Goal: Find specific page/section: Find specific page/section

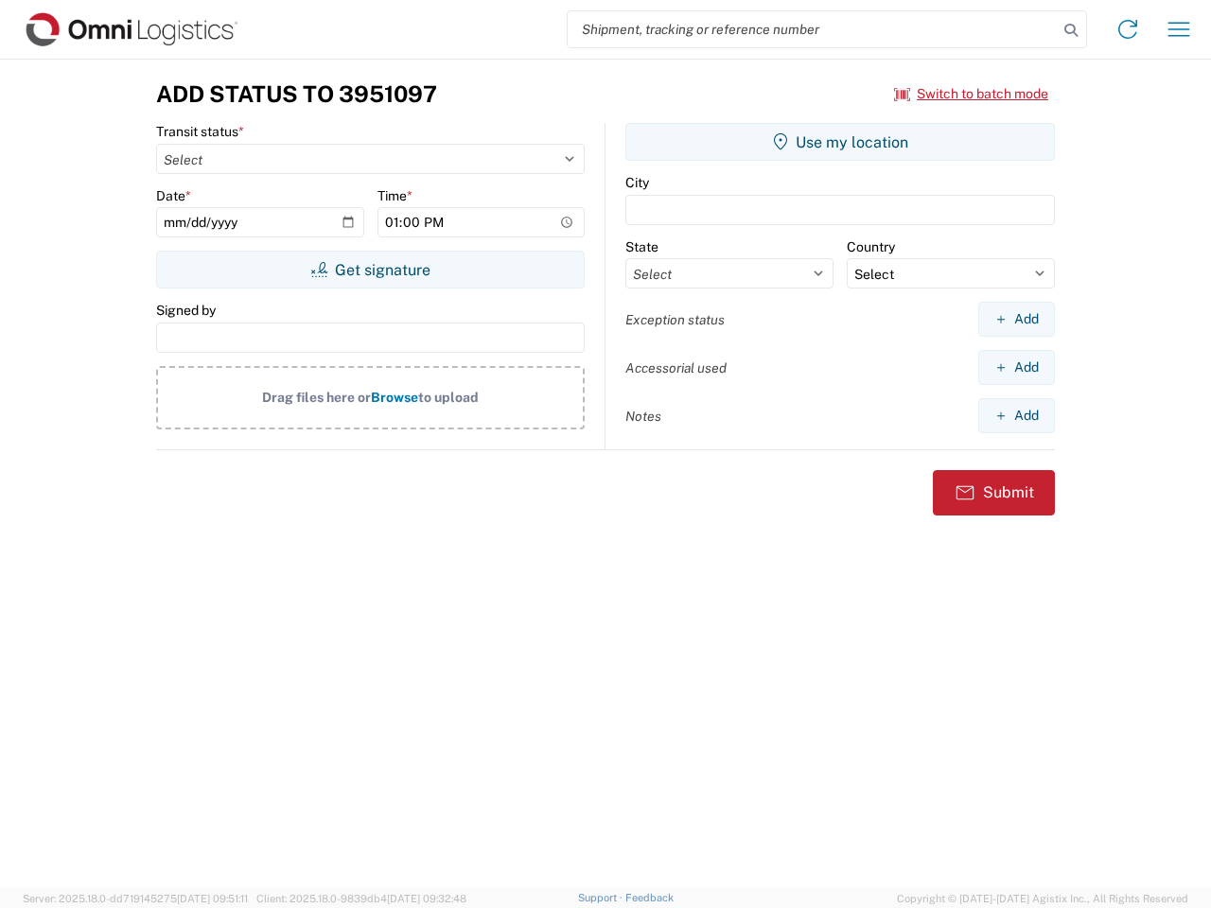
click at [812, 29] on input "search" at bounding box center [813, 29] width 490 height 36
click at [1071, 30] on icon at bounding box center [1070, 30] width 26 height 26
click at [1127, 29] on icon at bounding box center [1127, 29] width 30 height 30
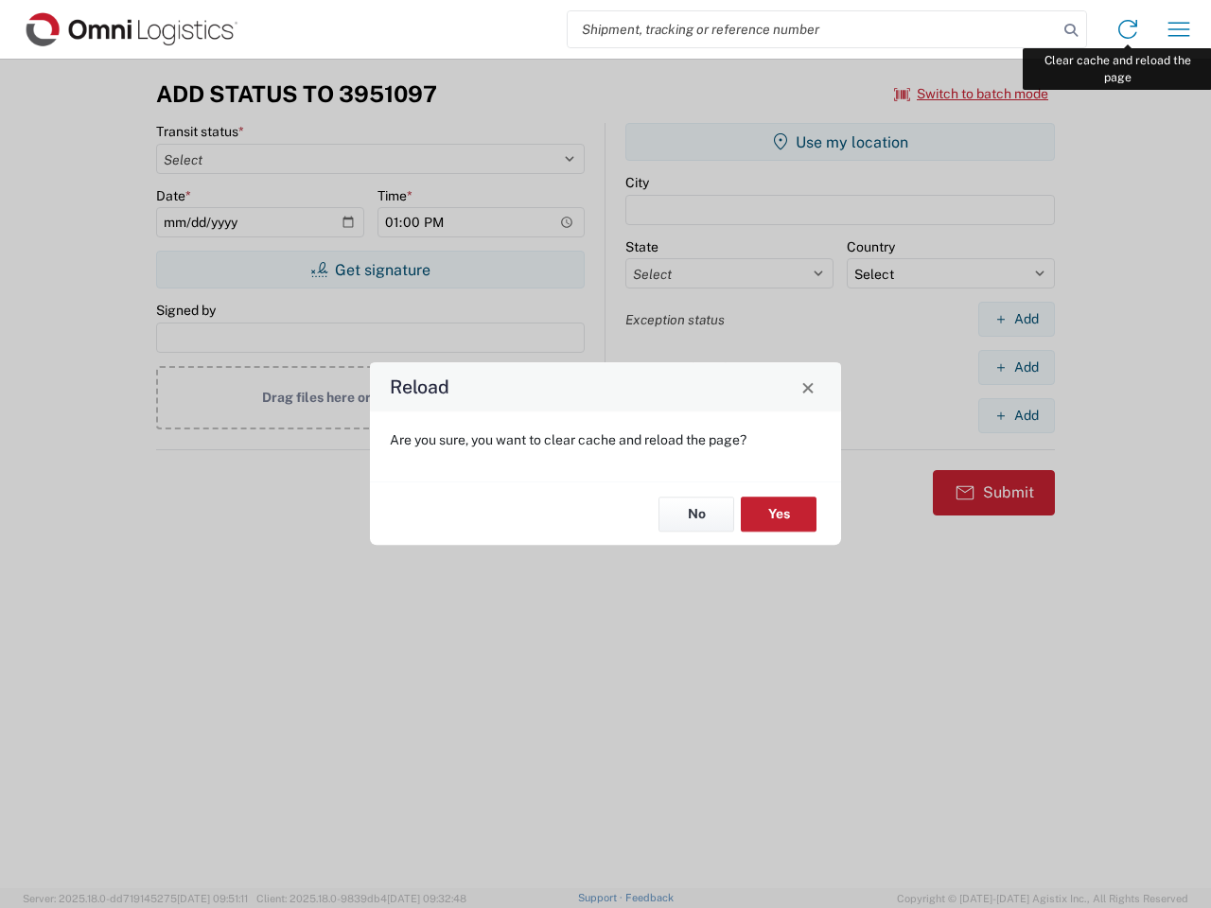
click at [1179, 29] on div "Reload Are you sure, you want to clear cache and reload the page? No Yes" at bounding box center [605, 454] width 1211 height 908
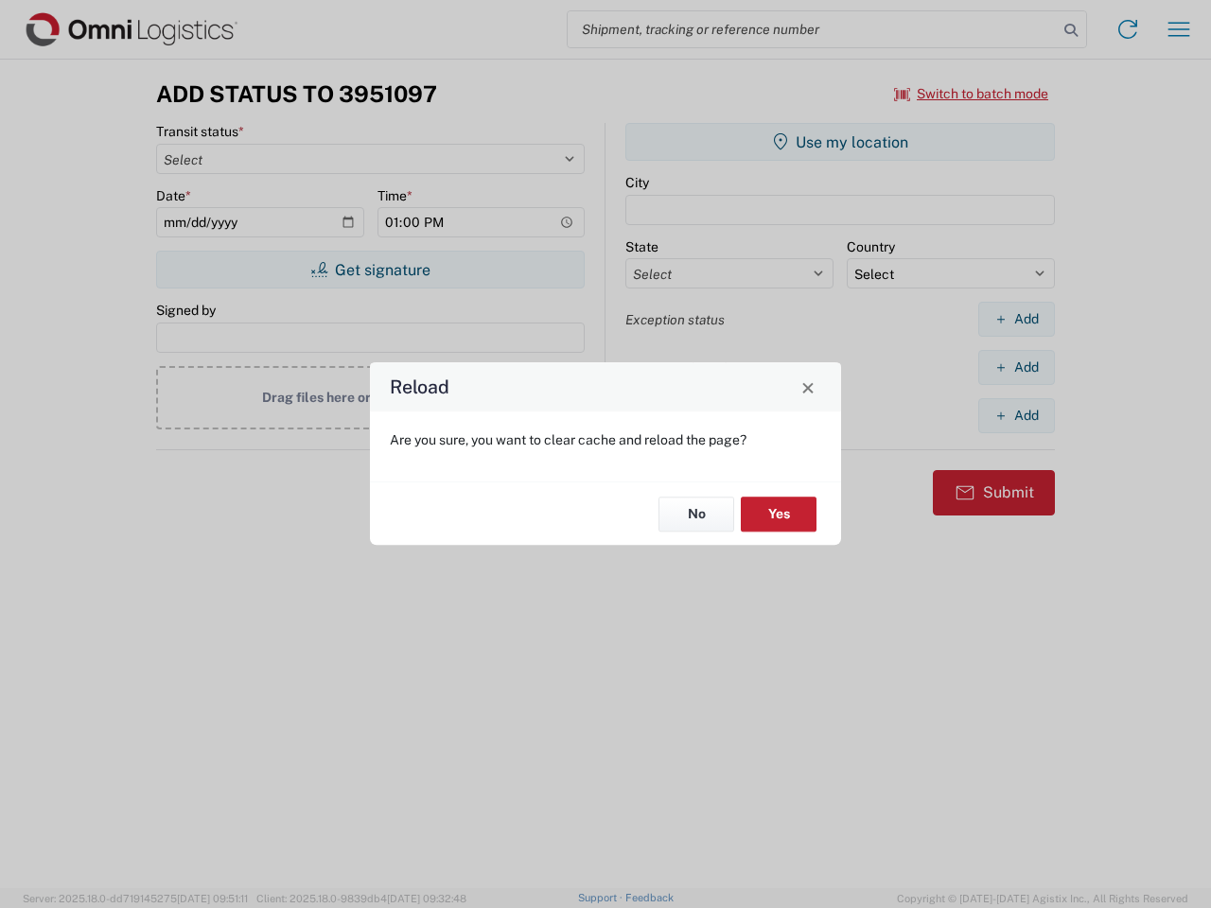
click at [971, 94] on div "Reload Are you sure, you want to clear cache and reload the page? No Yes" at bounding box center [605, 454] width 1211 height 908
click at [370, 270] on div "Reload Are you sure, you want to clear cache and reload the page? No Yes" at bounding box center [605, 454] width 1211 height 908
click at [840, 142] on div "Reload Are you sure, you want to clear cache and reload the page? No Yes" at bounding box center [605, 454] width 1211 height 908
click at [1016, 319] on div "Reload Are you sure, you want to clear cache and reload the page? No Yes" at bounding box center [605, 454] width 1211 height 908
click at [1016, 367] on div "Reload Are you sure, you want to clear cache and reload the page? No Yes" at bounding box center [605, 454] width 1211 height 908
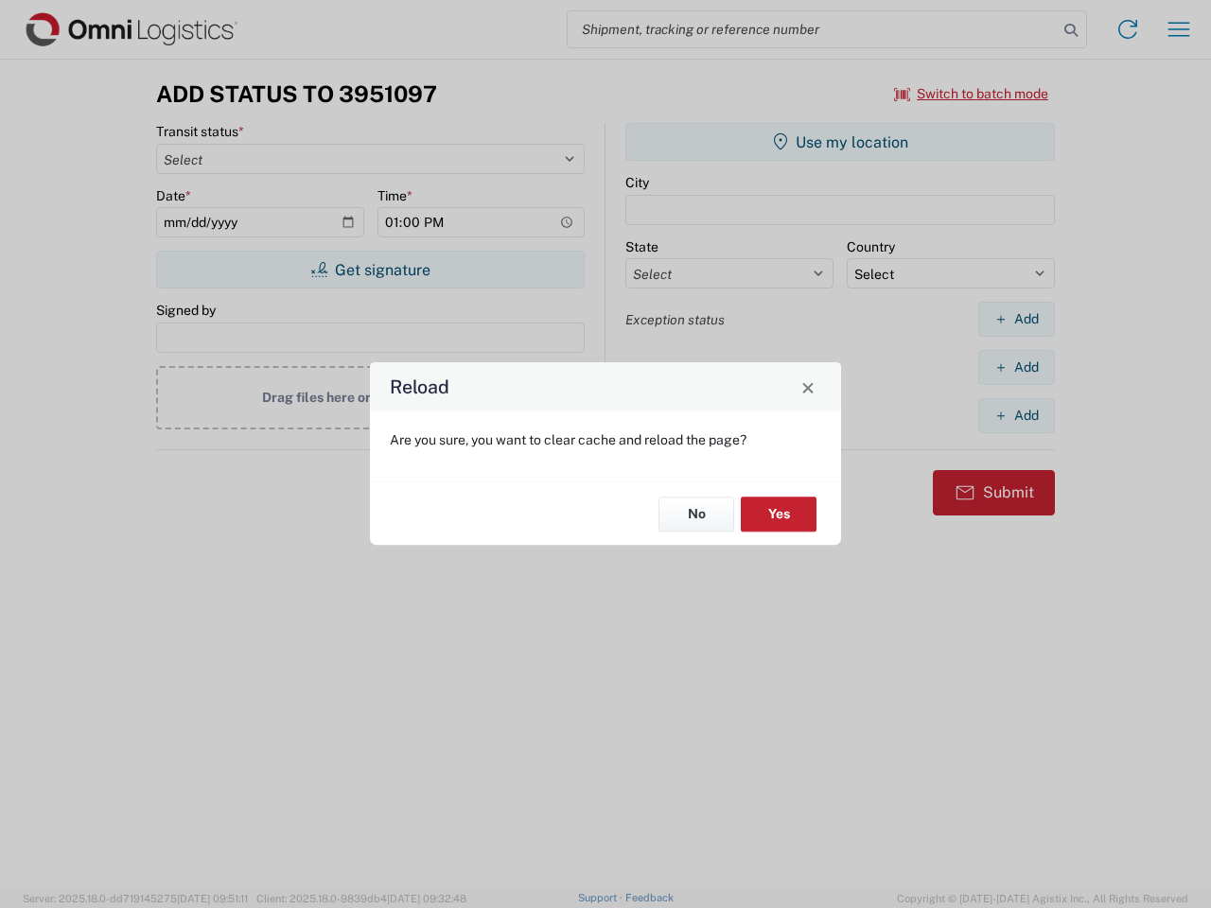
click at [1016, 415] on div "Reload Are you sure, you want to clear cache and reload the page? No Yes" at bounding box center [605, 454] width 1211 height 908
